Goal: Use online tool/utility: Utilize a website feature to perform a specific function

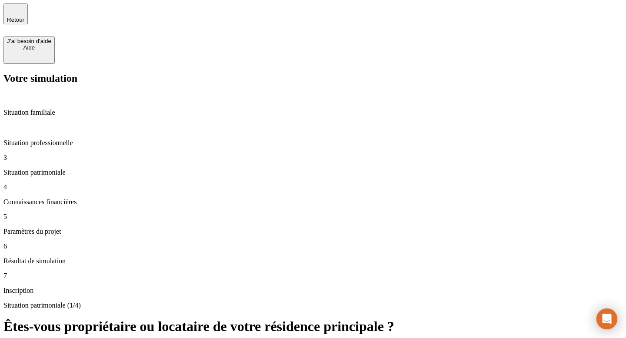
type input "800"
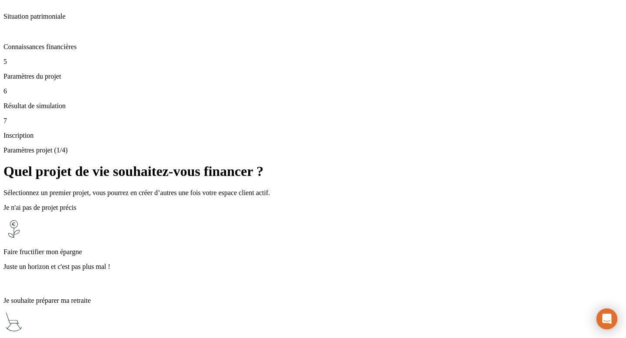
scroll to position [220, 0]
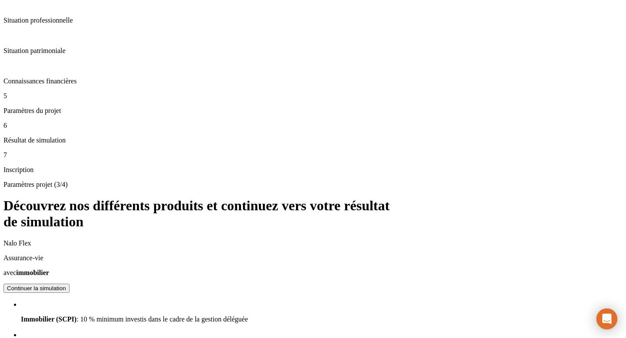
scroll to position [107, 0]
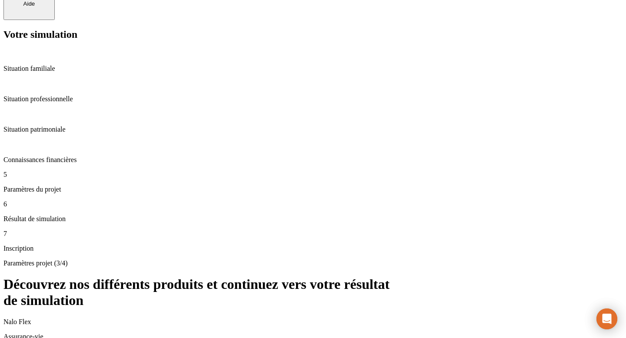
scroll to position [0, 0]
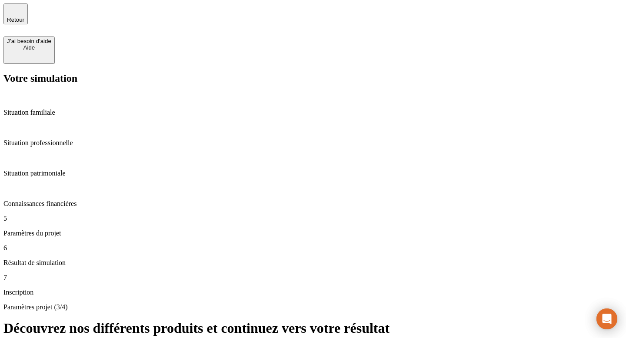
click at [12, 14] on icon "button" at bounding box center [15, 10] width 10 height 10
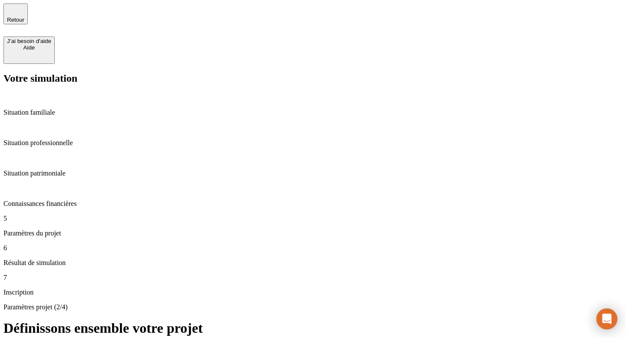
click at [12, 14] on icon "button" at bounding box center [15, 10] width 10 height 10
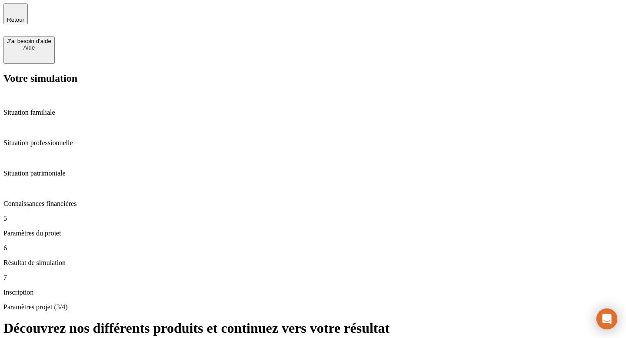
click at [21, 18] on div "Retour" at bounding box center [15, 14] width 17 height 18
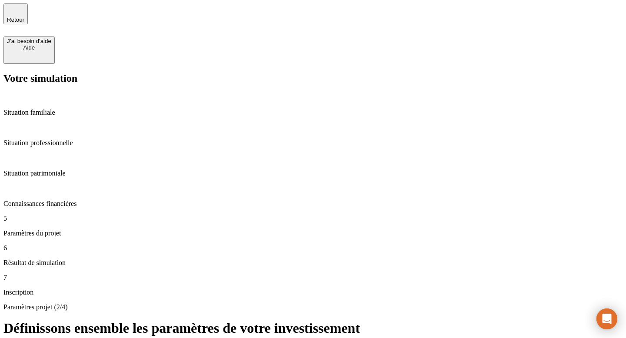
click at [20, 12] on icon "button" at bounding box center [15, 10] width 10 height 10
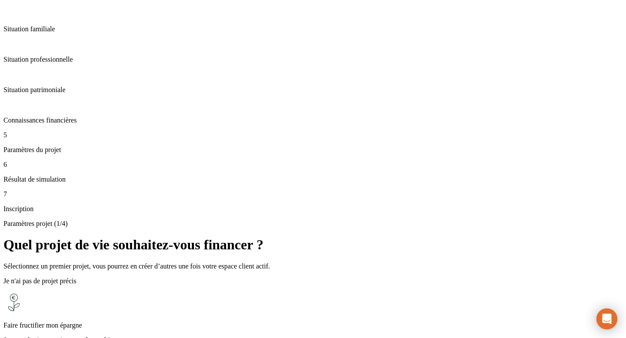
scroll to position [88, 0]
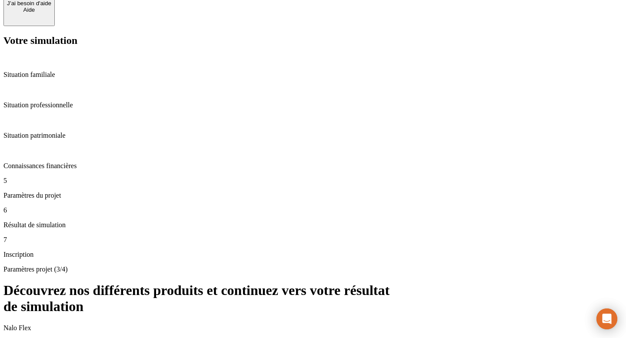
scroll to position [15, 0]
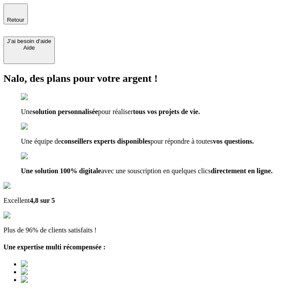
click at [10, 10] on icon "button" at bounding box center [15, 10] width 10 height 10
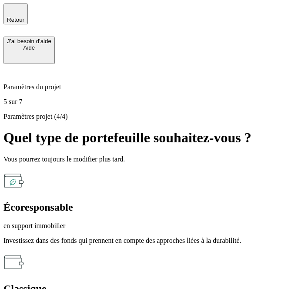
click at [10, 10] on icon "button" at bounding box center [15, 10] width 10 height 10
